Goal: Communication & Community: Ask a question

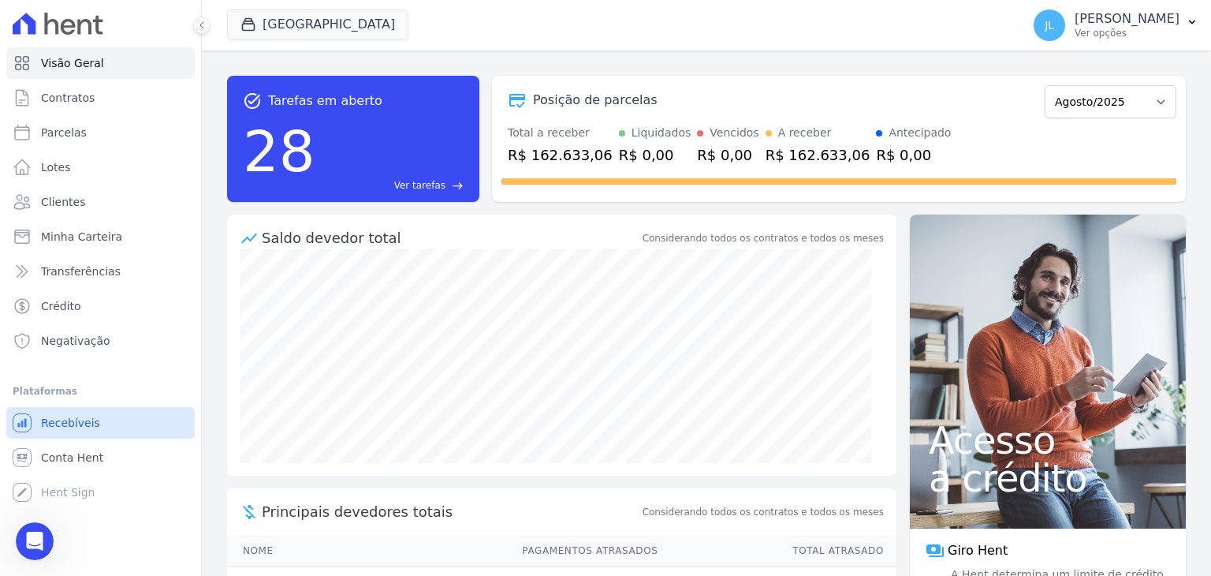
scroll to position [8109, 0]
click at [32, 531] on icon "Abertura do Messenger da Intercom" at bounding box center [33, 539] width 26 height 26
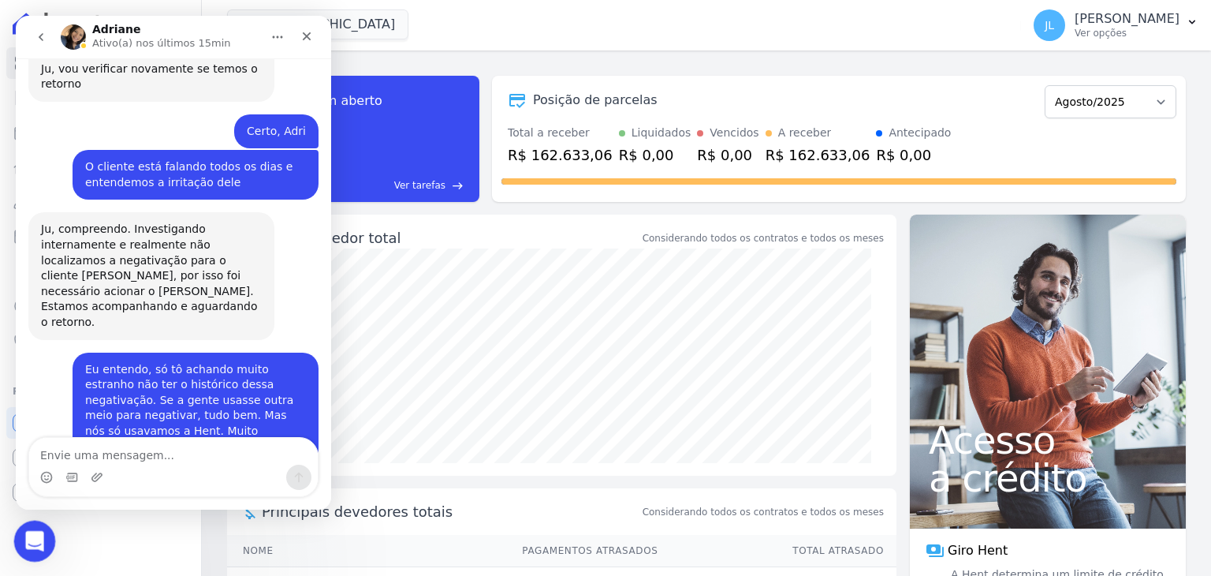
scroll to position [0, 0]
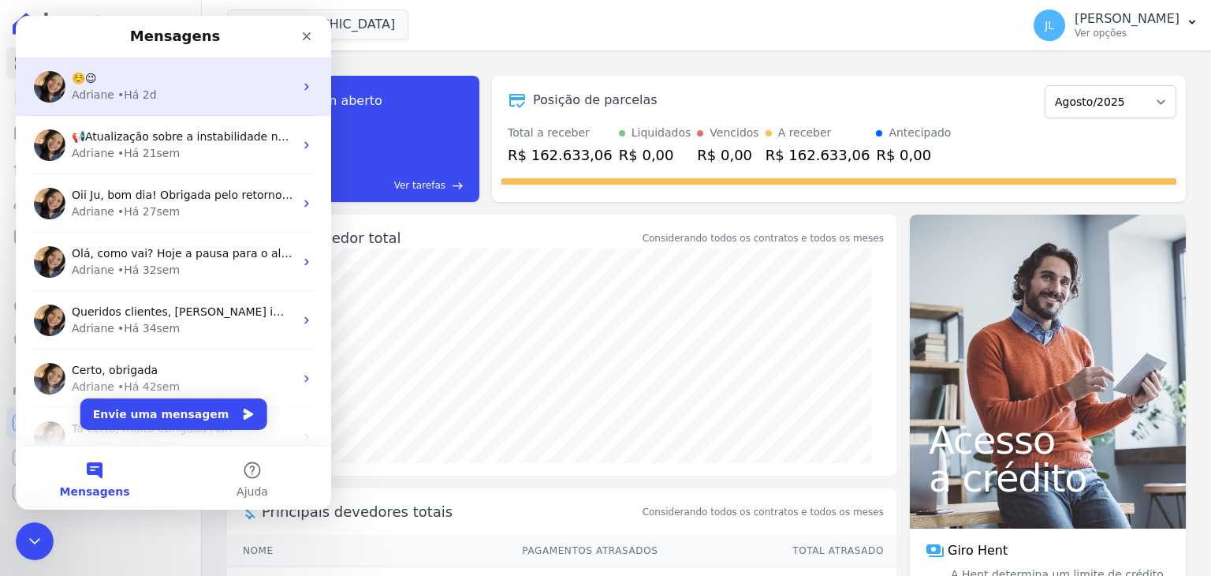
click at [135, 88] on div "• Há 2d" at bounding box center [136, 95] width 39 height 17
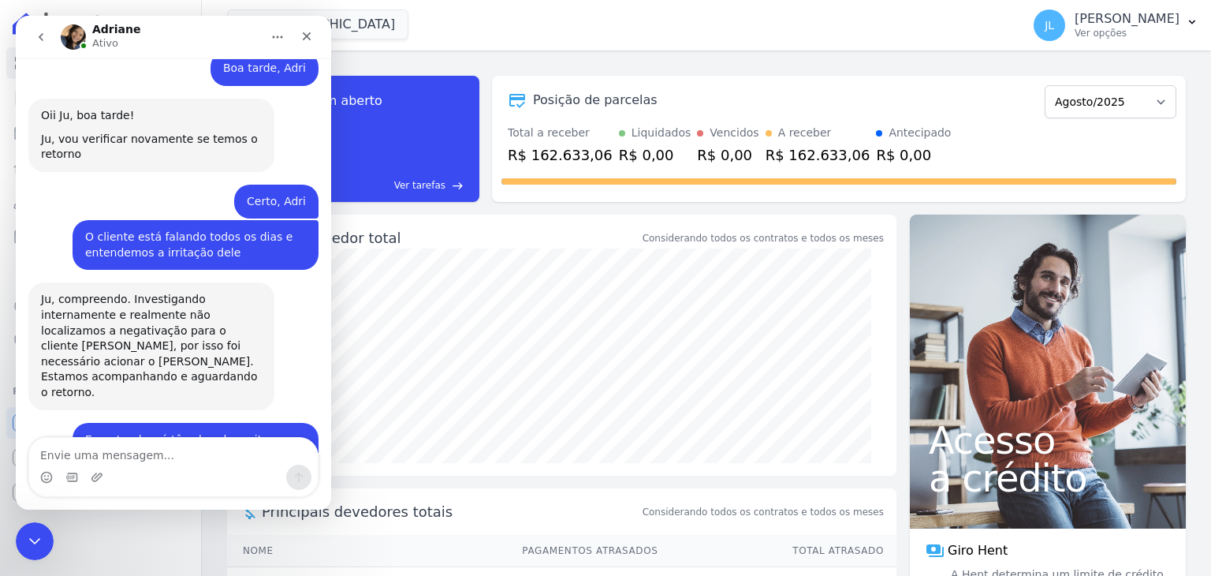
scroll to position [8109, 0]
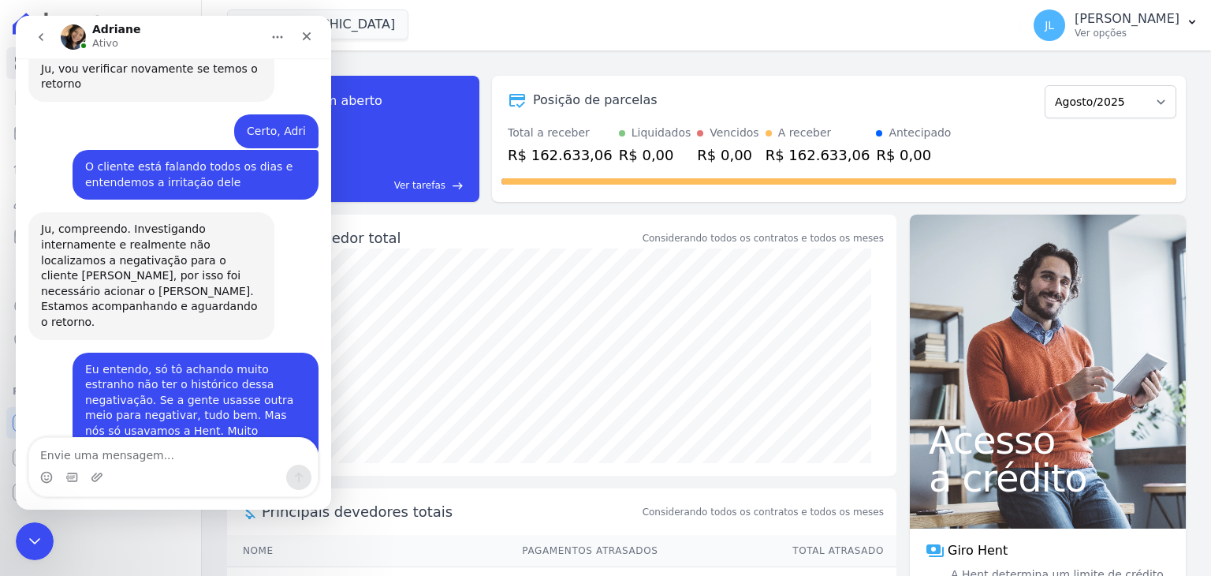
click at [132, 453] on textarea "Envie uma mensagem..." at bounding box center [173, 451] width 289 height 27
type textarea "Bom dia.Adri"
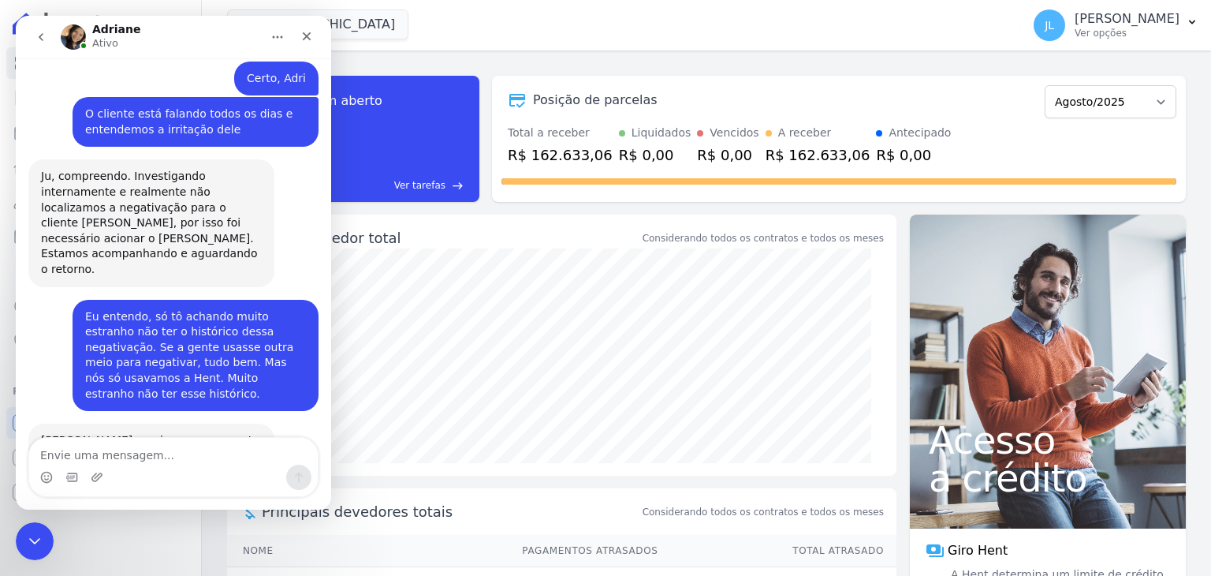
scroll to position [8177, 0]
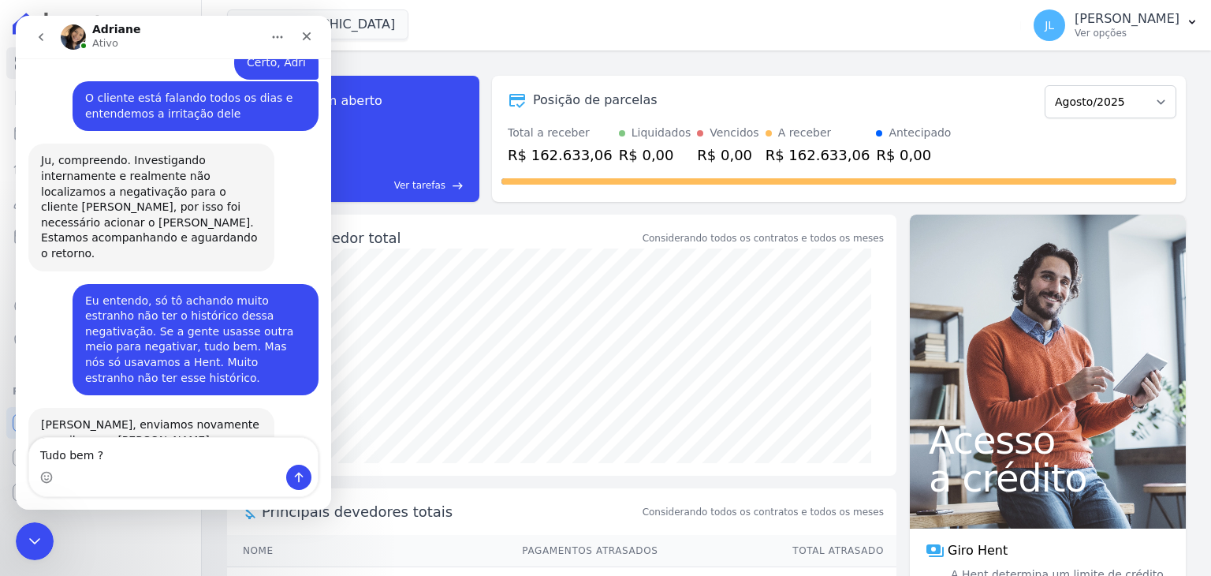
type textarea "Tudo bem ?"
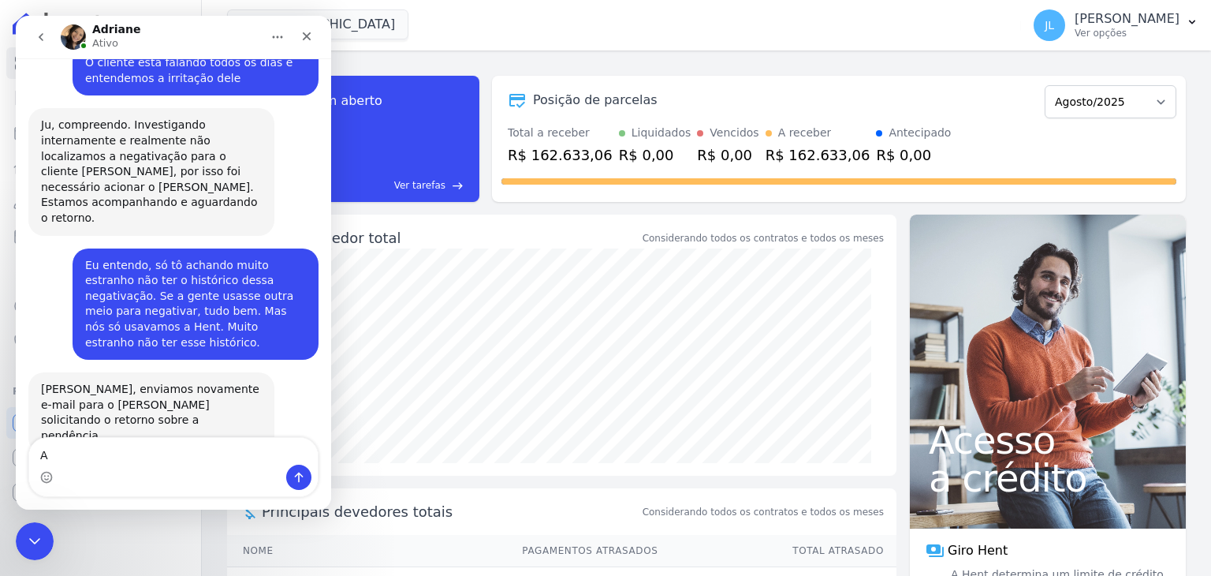
scroll to position [8214, 0]
type textarea "Algum retorno ?"
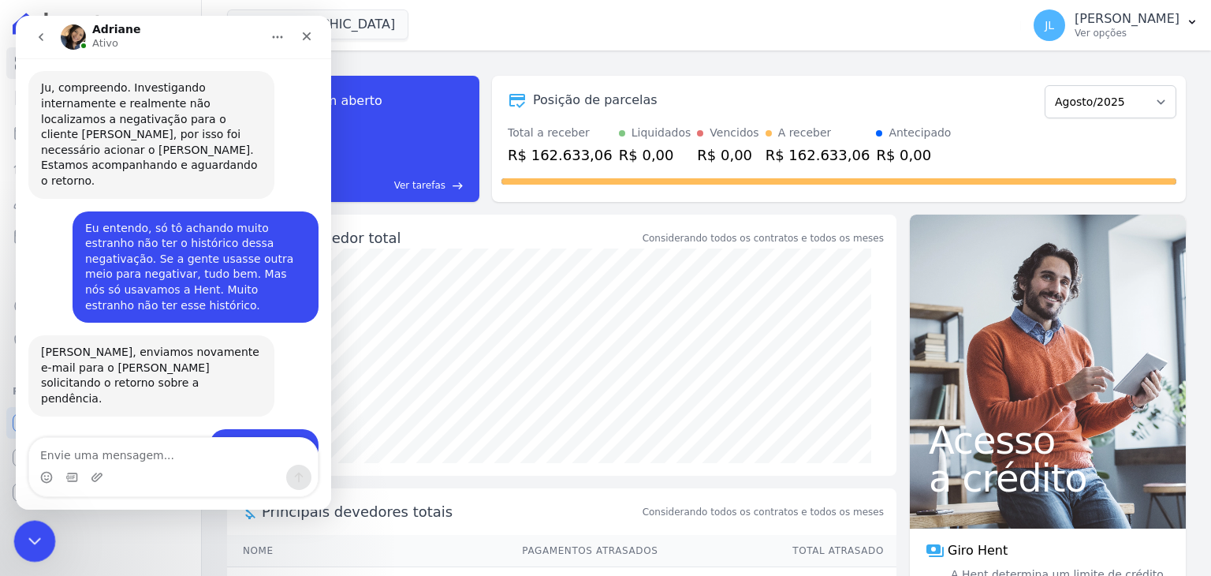
click at [24, 538] on icon "Encerramento do Messenger da Intercom" at bounding box center [32, 538] width 19 height 19
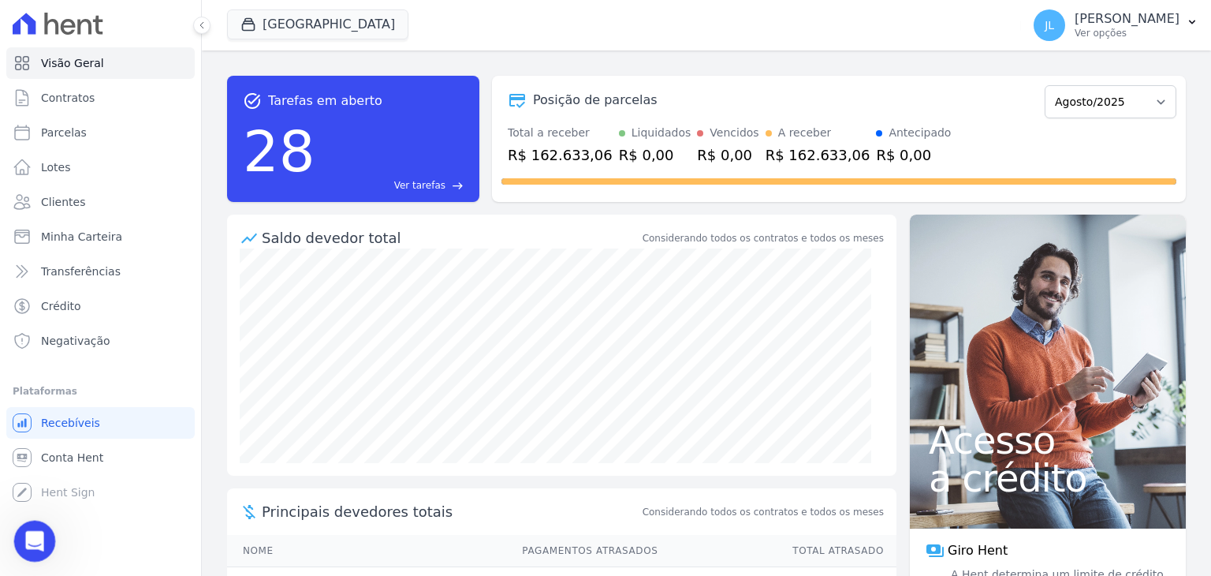
click at [18, 549] on div "Abertura do Messenger da Intercom" at bounding box center [32, 538] width 52 height 52
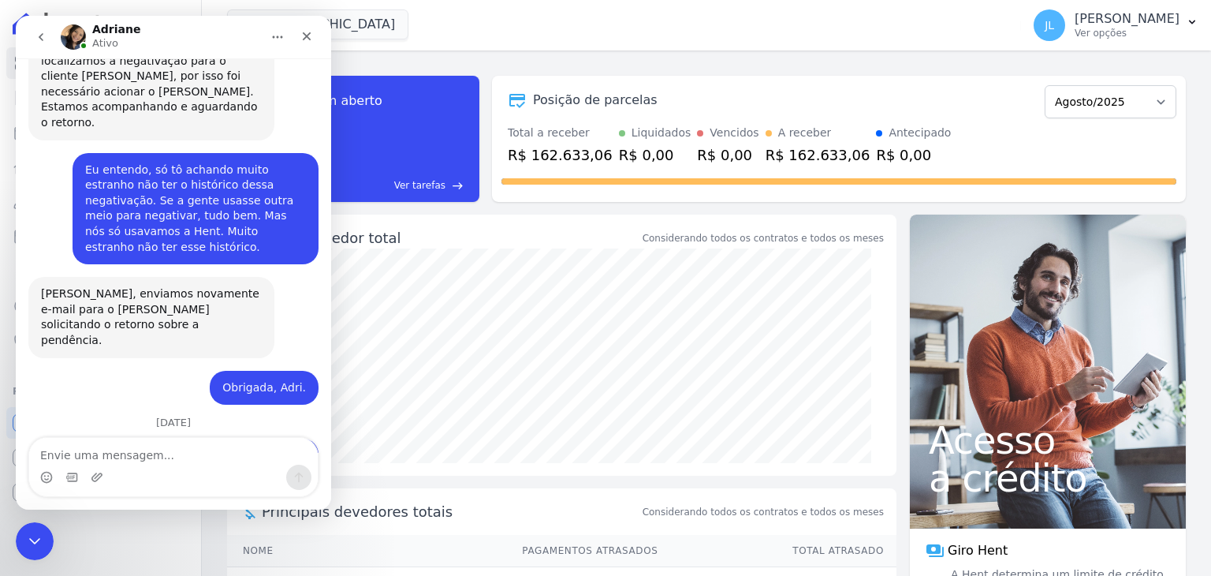
scroll to position [8343, 0]
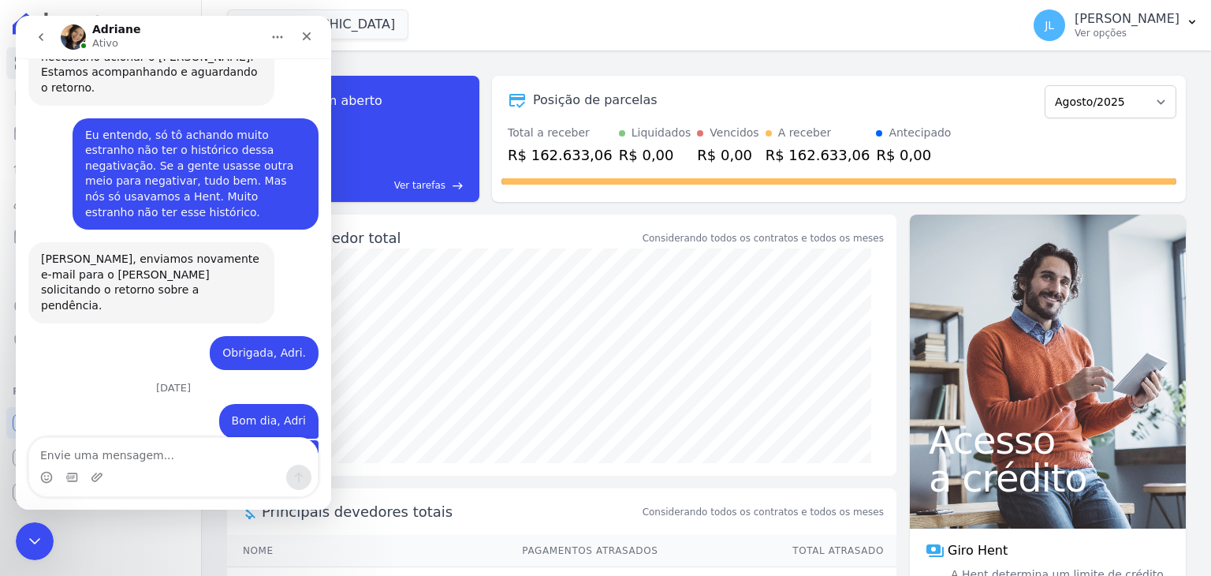
drag, startPoint x: 129, startPoint y: 458, endPoint x: 155, endPoint y: 456, distance: 25.3
click at [129, 459] on textarea "Envie uma mensagem..." at bounding box center [173, 451] width 289 height 27
type textarea "Certo, Adri. Obrigada"
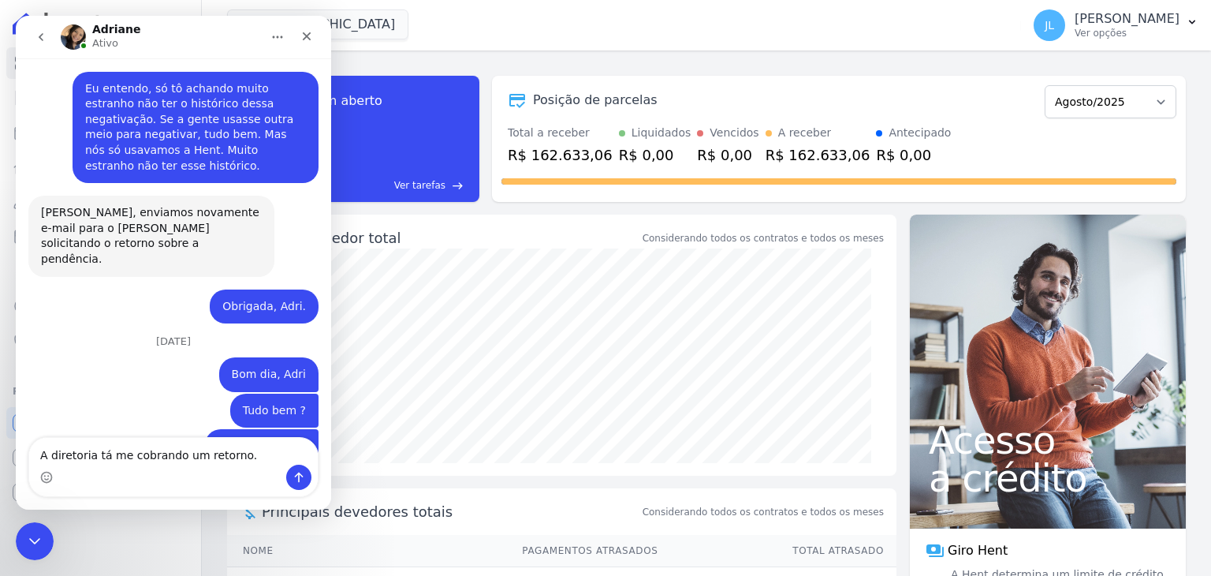
type textarea "A diretoria tá me cobrando um retorno."
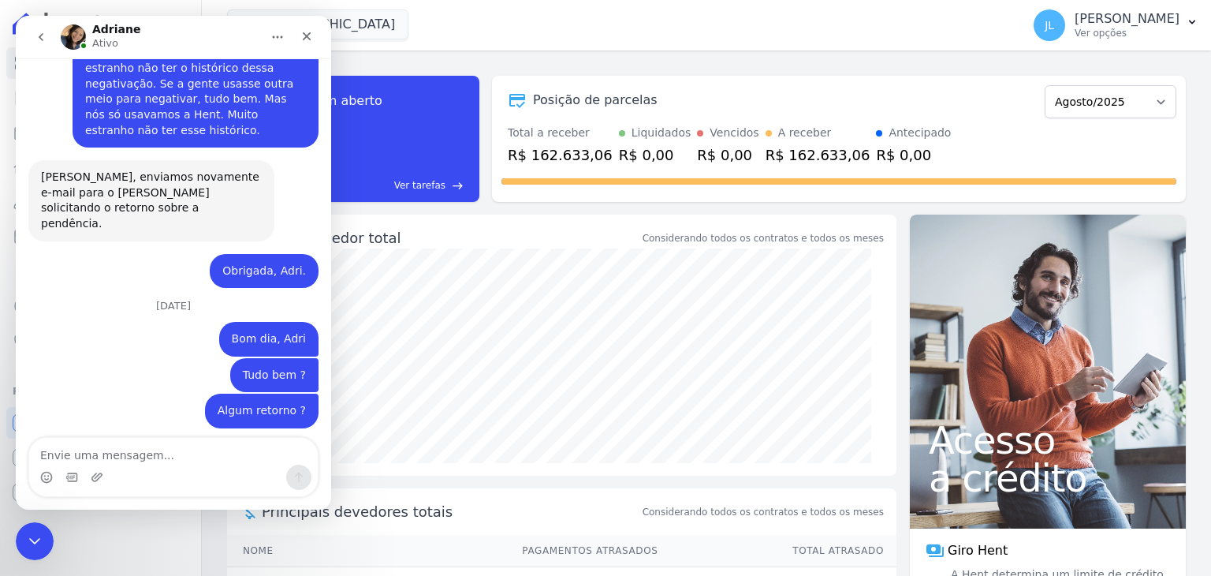
scroll to position [8426, 0]
type textarea "P"
click at [32, 535] on icon "Encerramento do Messenger da Intercom" at bounding box center [32, 538] width 19 height 19
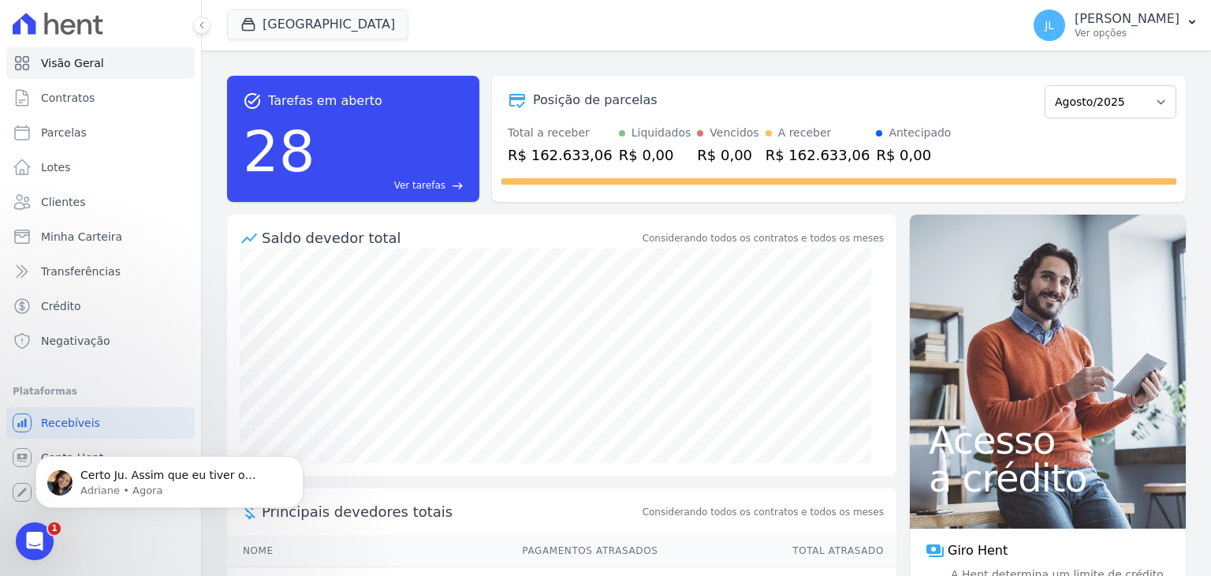
scroll to position [8503, 0]
click at [161, 469] on p "Certo Ju. Assim que eu tiver o retorno, aviso você. Tambem estou acompanhando e…" at bounding box center [181, 476] width 203 height 16
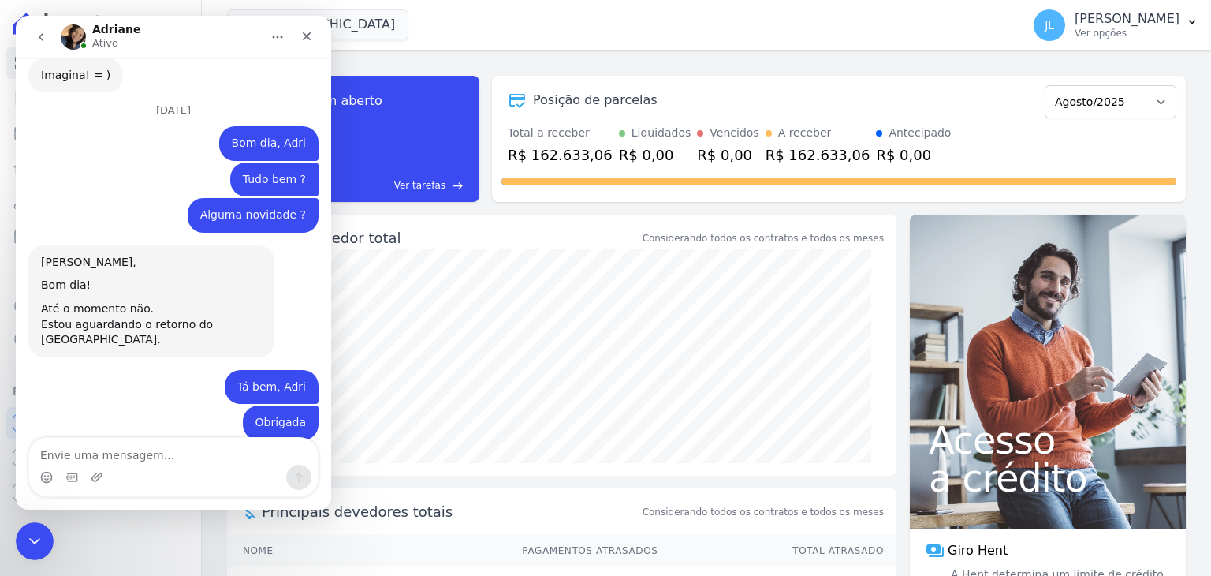
scroll to position [8530, 0]
